Goal: Information Seeking & Learning: Learn about a topic

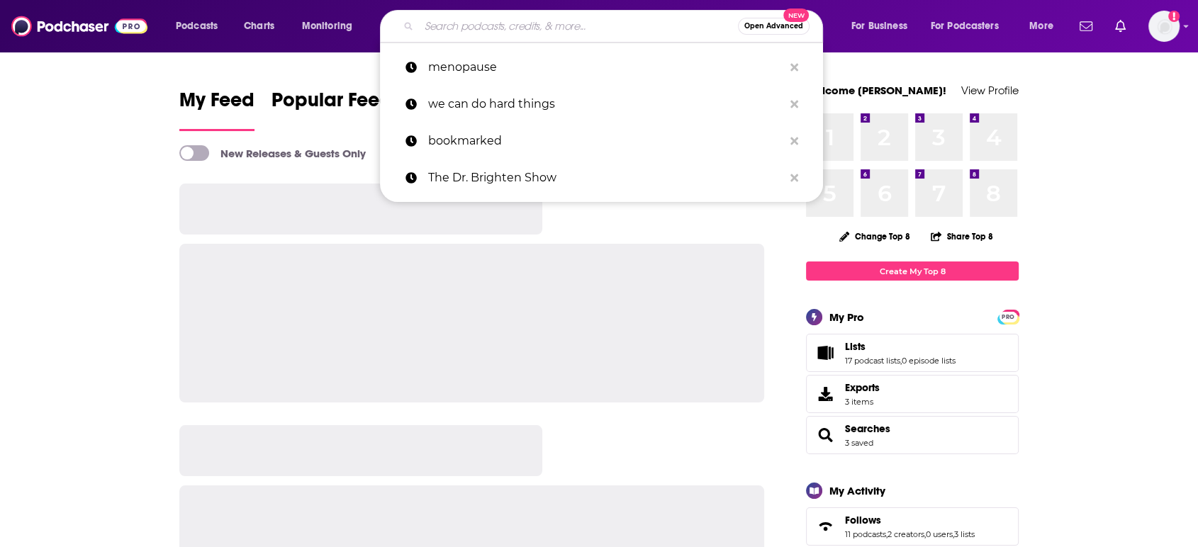
click at [520, 32] on input "Search podcasts, credits, & more..." at bounding box center [578, 26] width 319 height 23
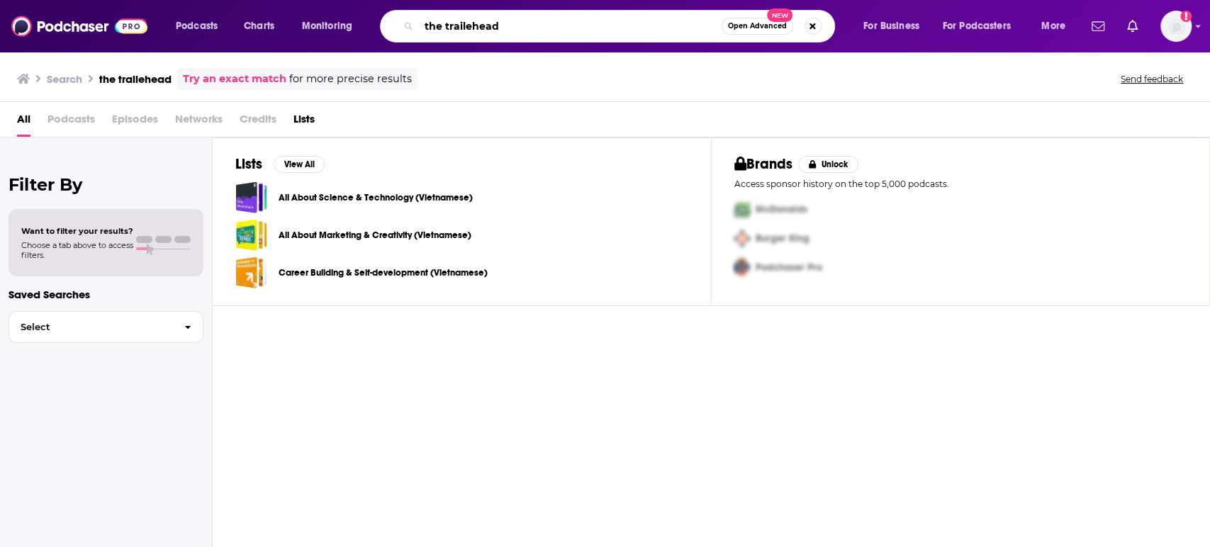
click at [470, 23] on input "the trailehead" at bounding box center [570, 26] width 303 height 23
type input "the trailhead"
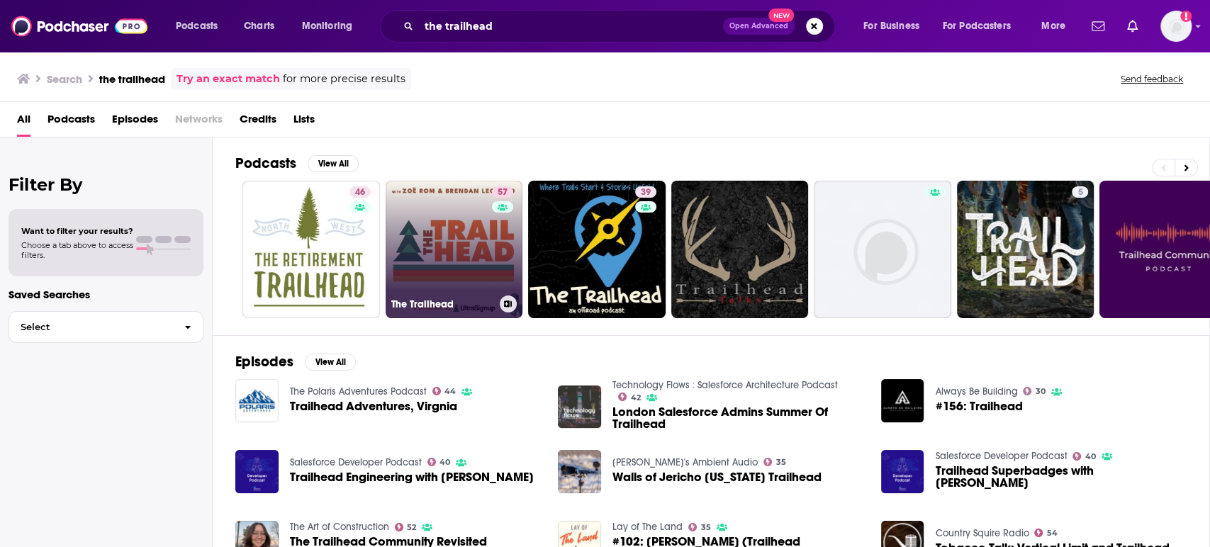
click at [488, 235] on link "57 The Trailhead" at bounding box center [455, 250] width 138 height 138
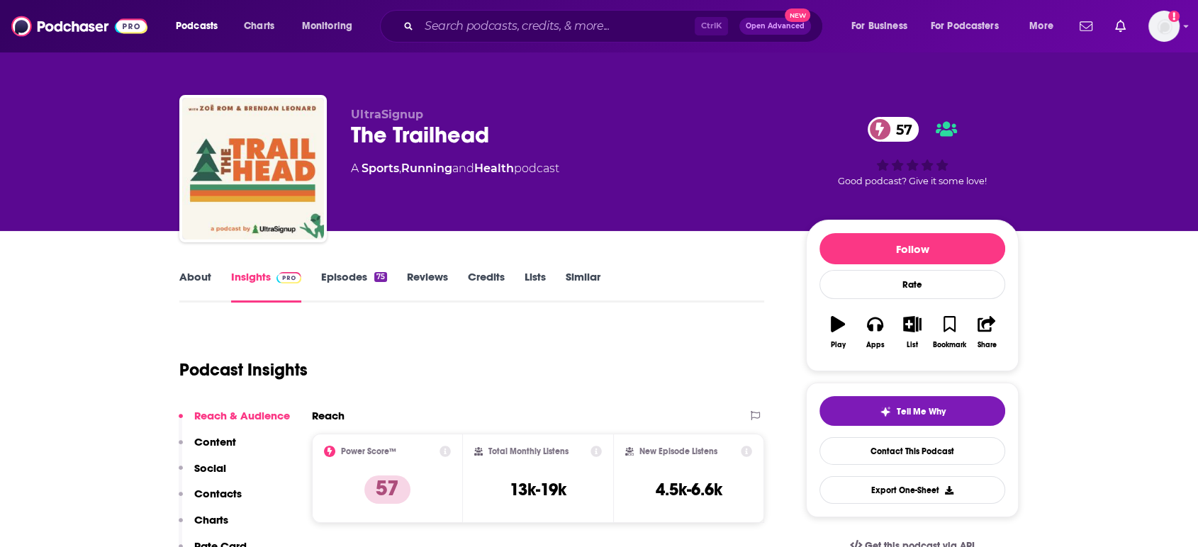
click at [342, 286] on link "Episodes 75" at bounding box center [354, 286] width 66 height 33
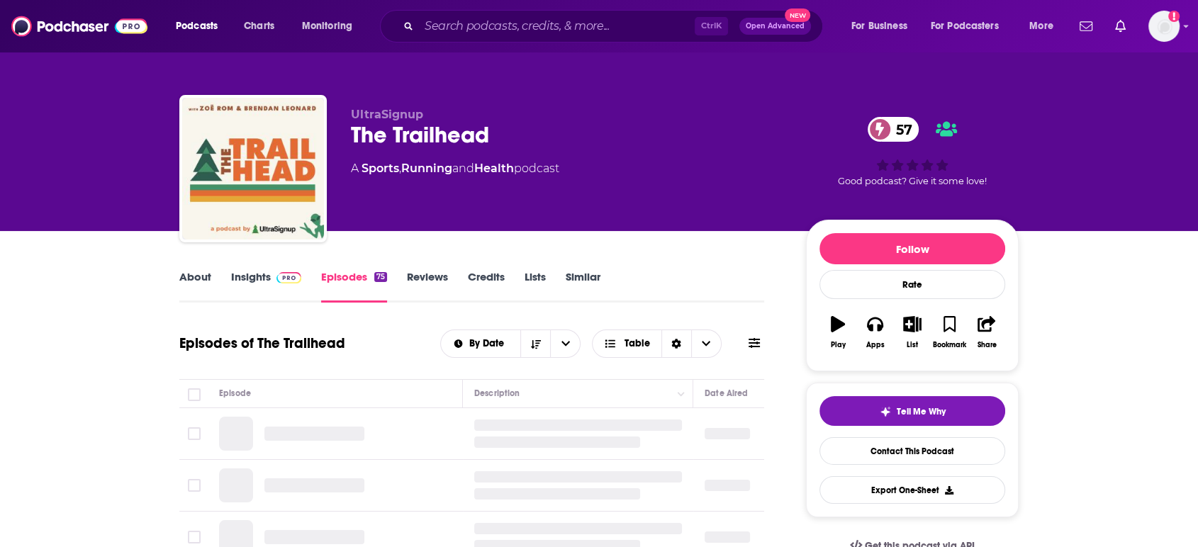
click at [271, 279] on span at bounding box center [286, 276] width 30 height 13
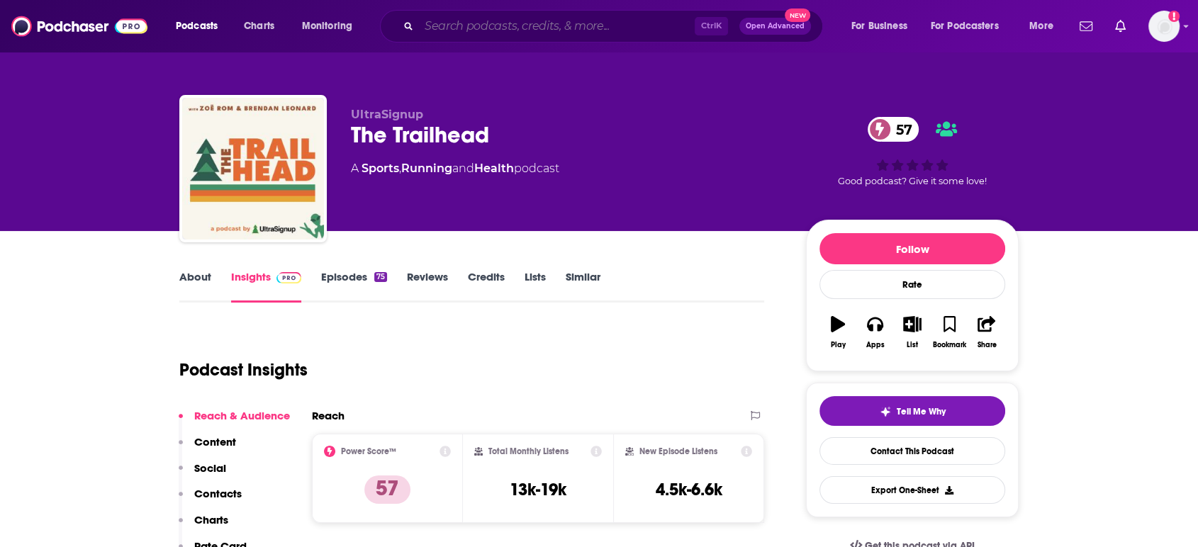
click at [607, 33] on input "Search podcasts, credits, & more..." at bounding box center [557, 26] width 276 height 23
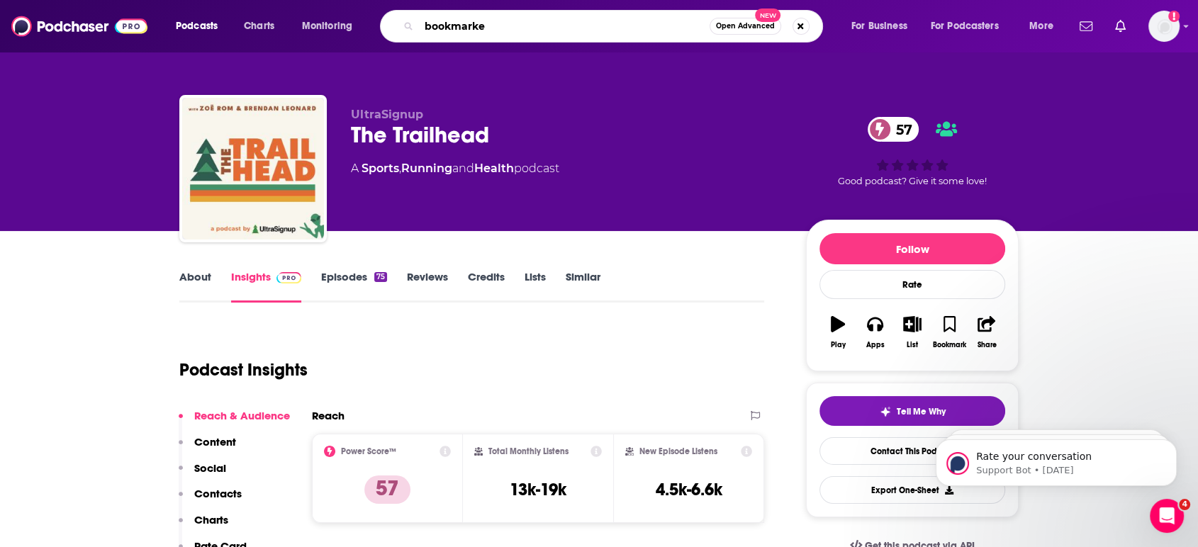
type input "bookmarked"
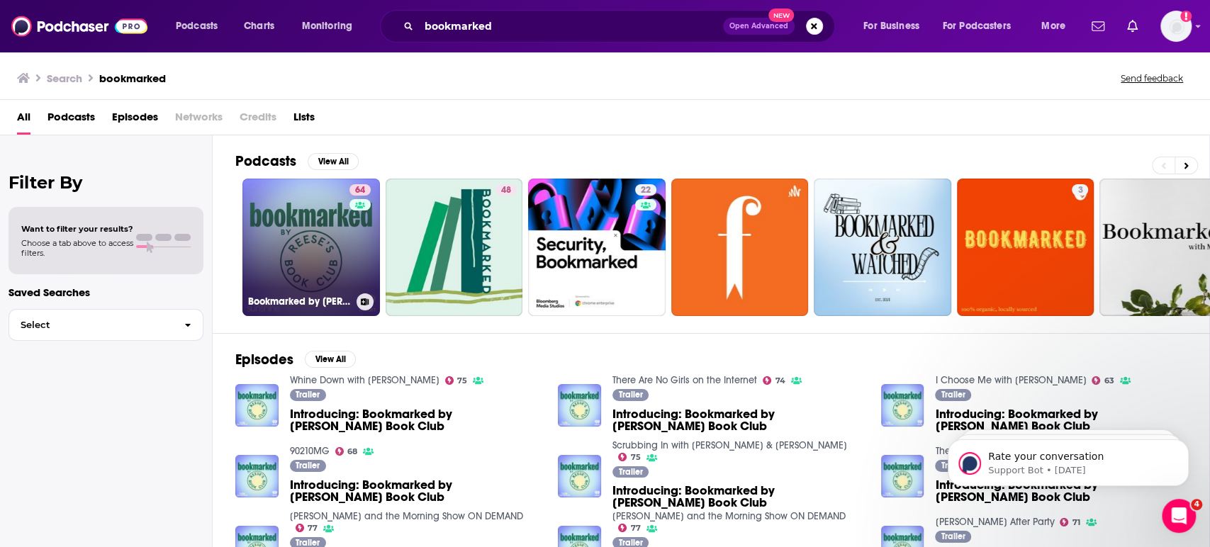
click at [352, 265] on div "64" at bounding box center [361, 238] width 25 height 109
